Goal: Information Seeking & Learning: Learn about a topic

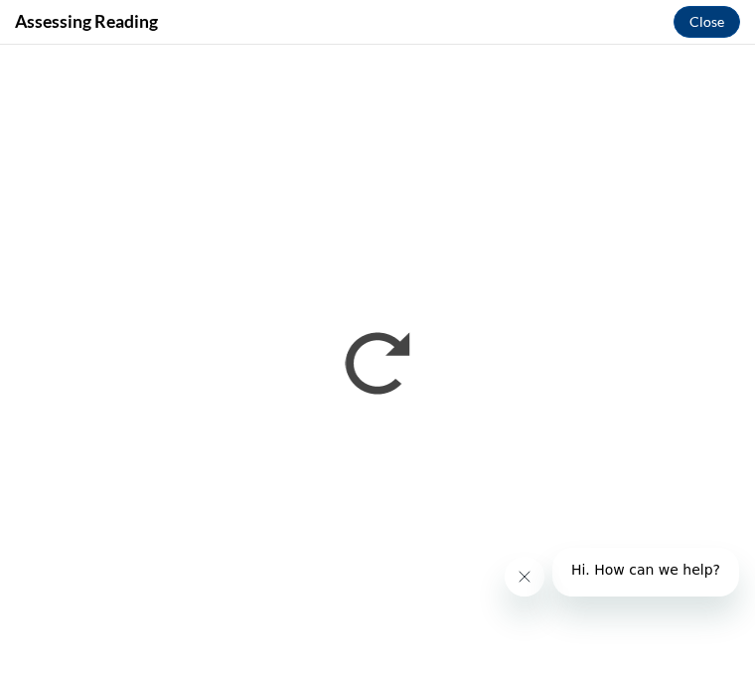
scroll to position [593, 0]
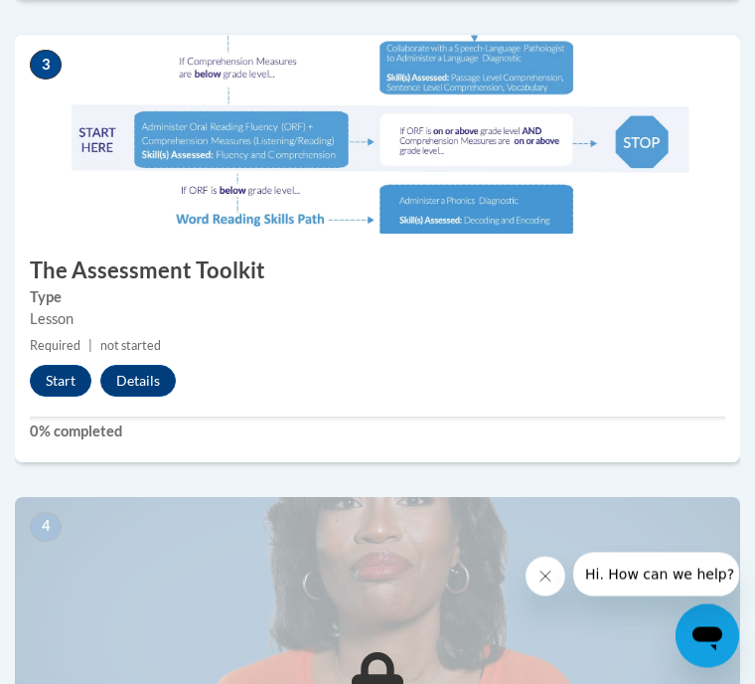
scroll to position [1576, 0]
click at [62, 392] on button "Start" at bounding box center [61, 381] width 62 height 32
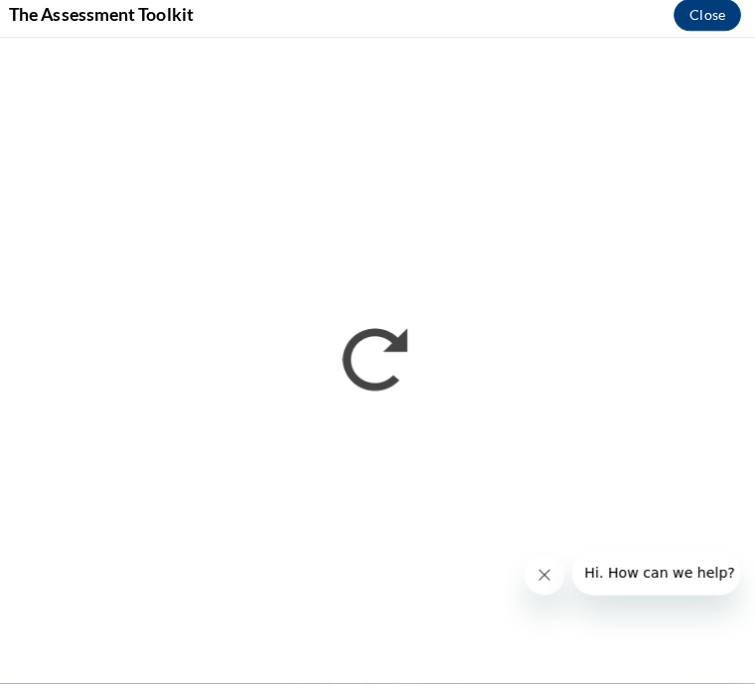
scroll to position [1806, 11]
